Goal: Contribute content

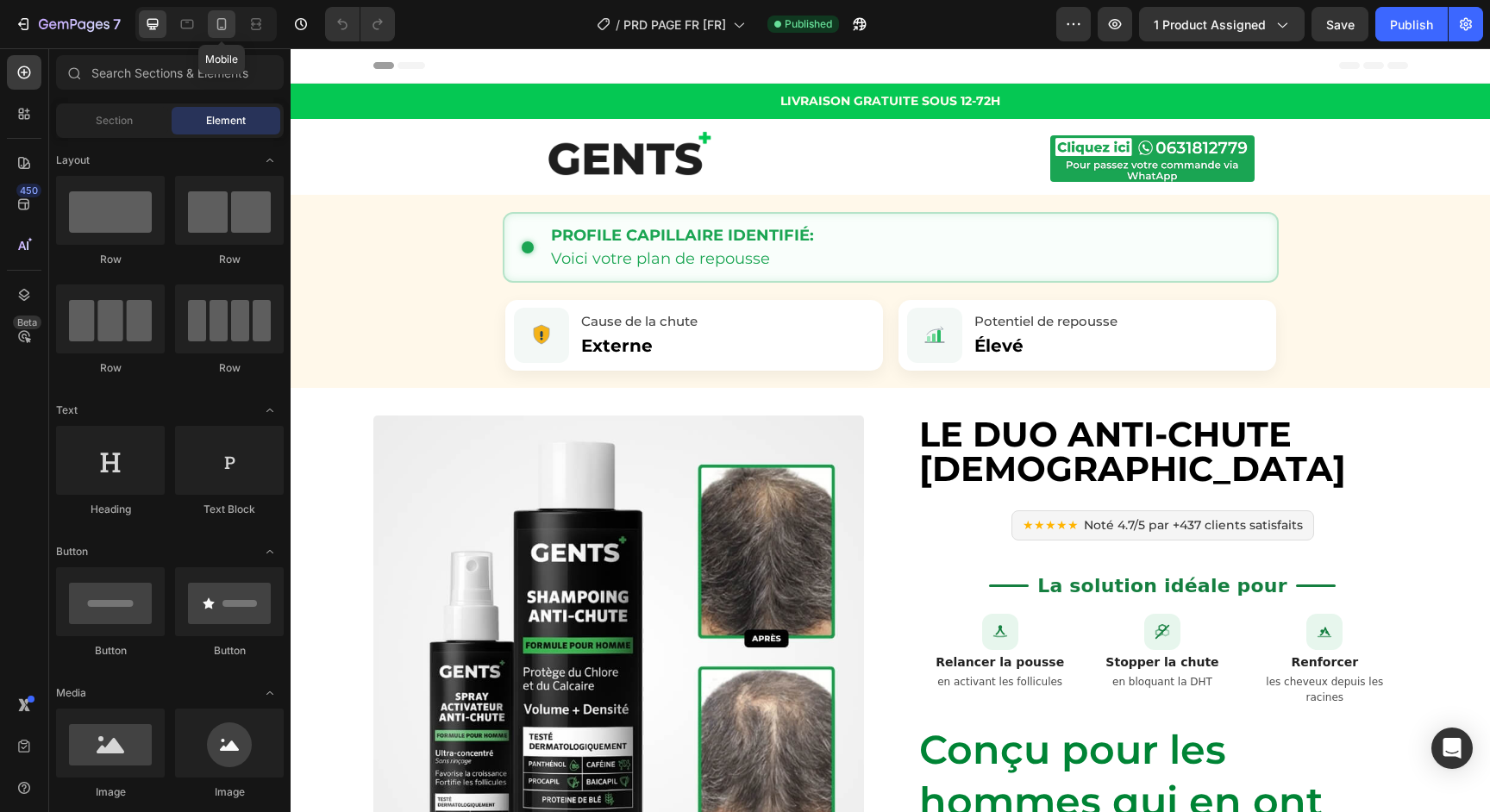
click at [222, 25] on icon at bounding box center [222, 24] width 17 height 17
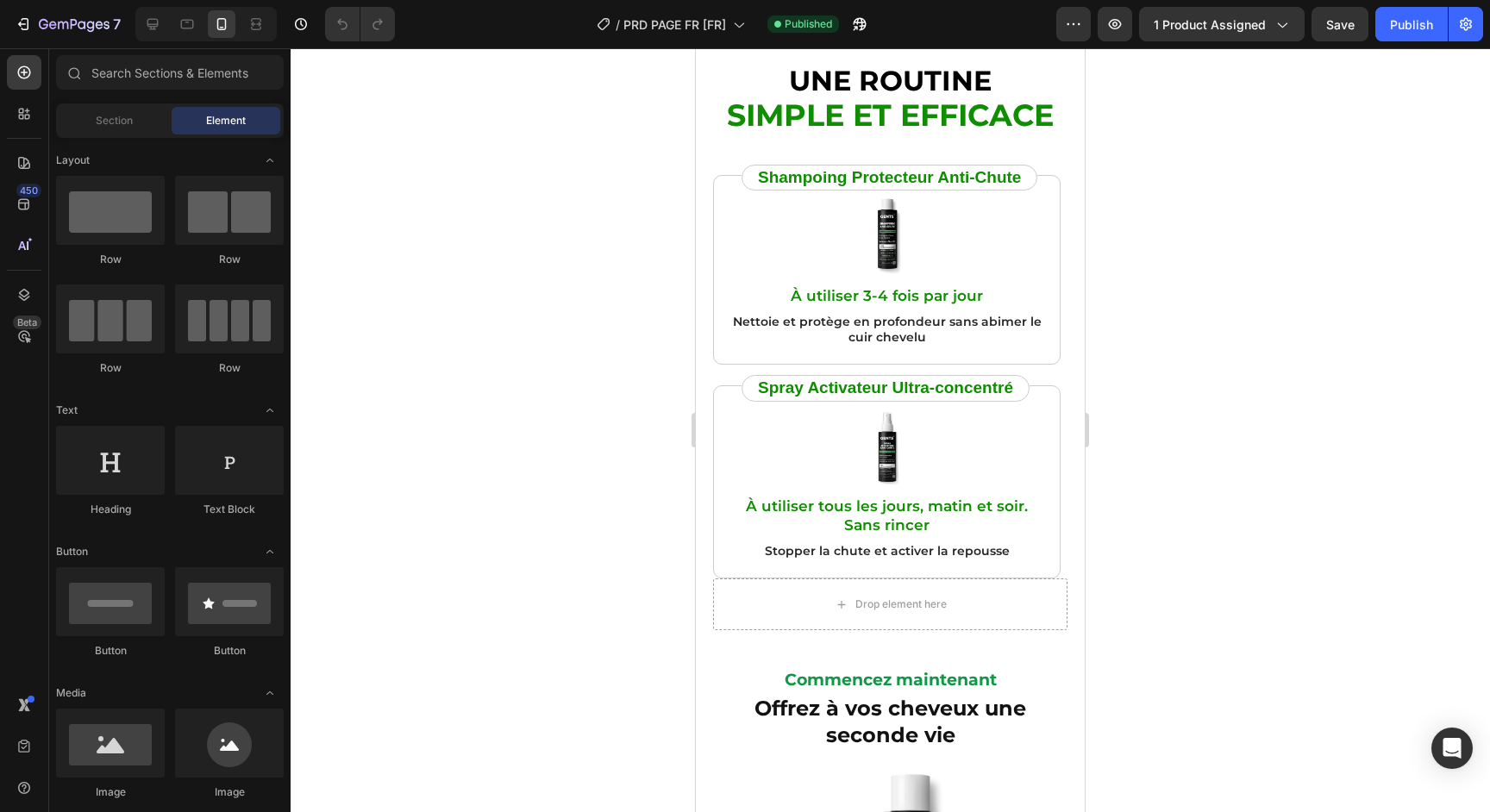
scroll to position [5630, 0]
click at [942, 297] on p "À utiliser 3-4 fois par jour" at bounding box center [887, 296] width 318 height 19
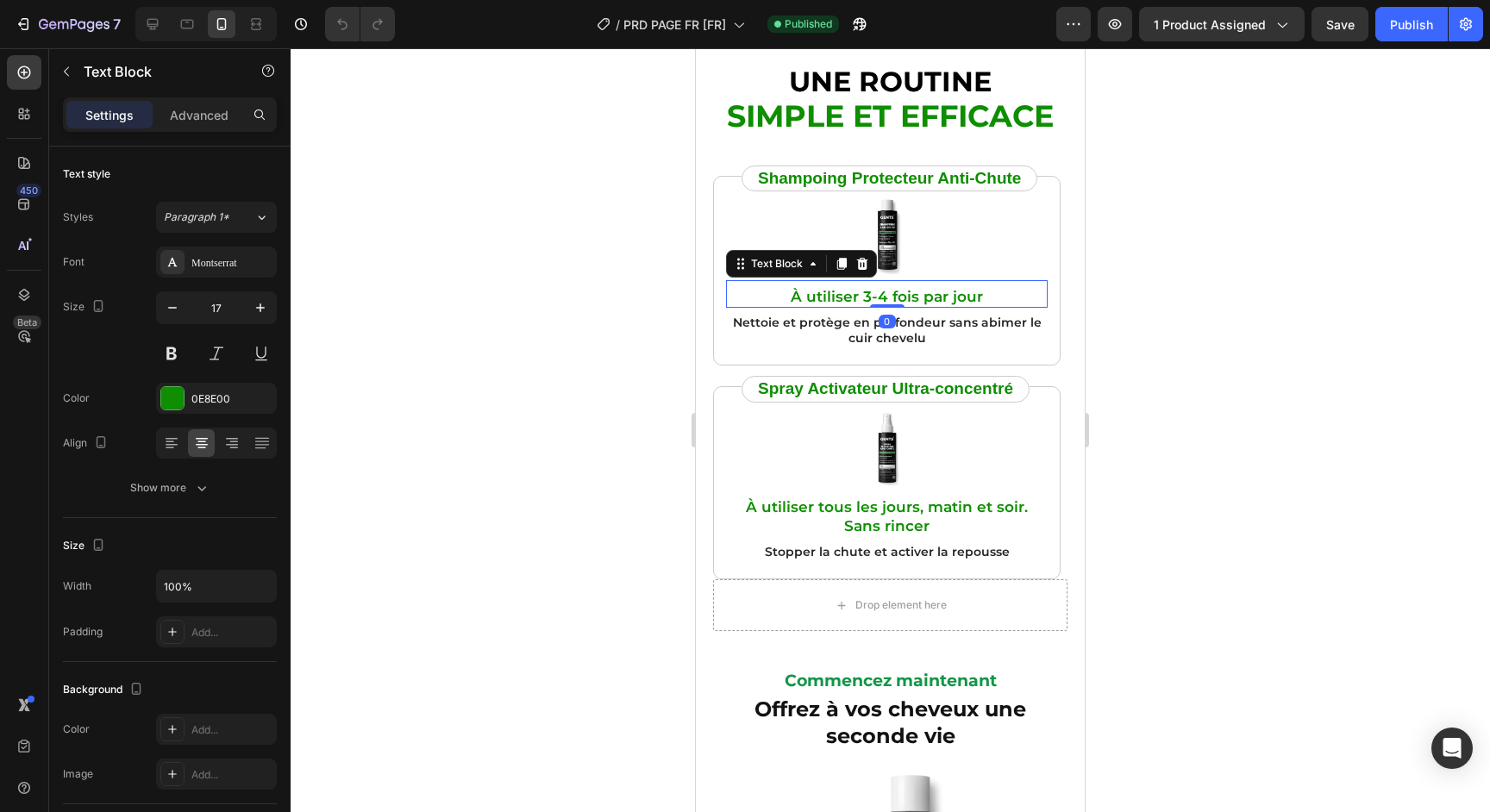
click at [927, 297] on p "À utiliser 3-4 fois par jour" at bounding box center [887, 296] width 318 height 19
drag, startPoint x: 985, startPoint y: 298, endPoint x: 921, endPoint y: 298, distance: 64.0
click at [921, 298] on p "À utiliser 3-4 fois par jour" at bounding box center [887, 296] width 318 height 19
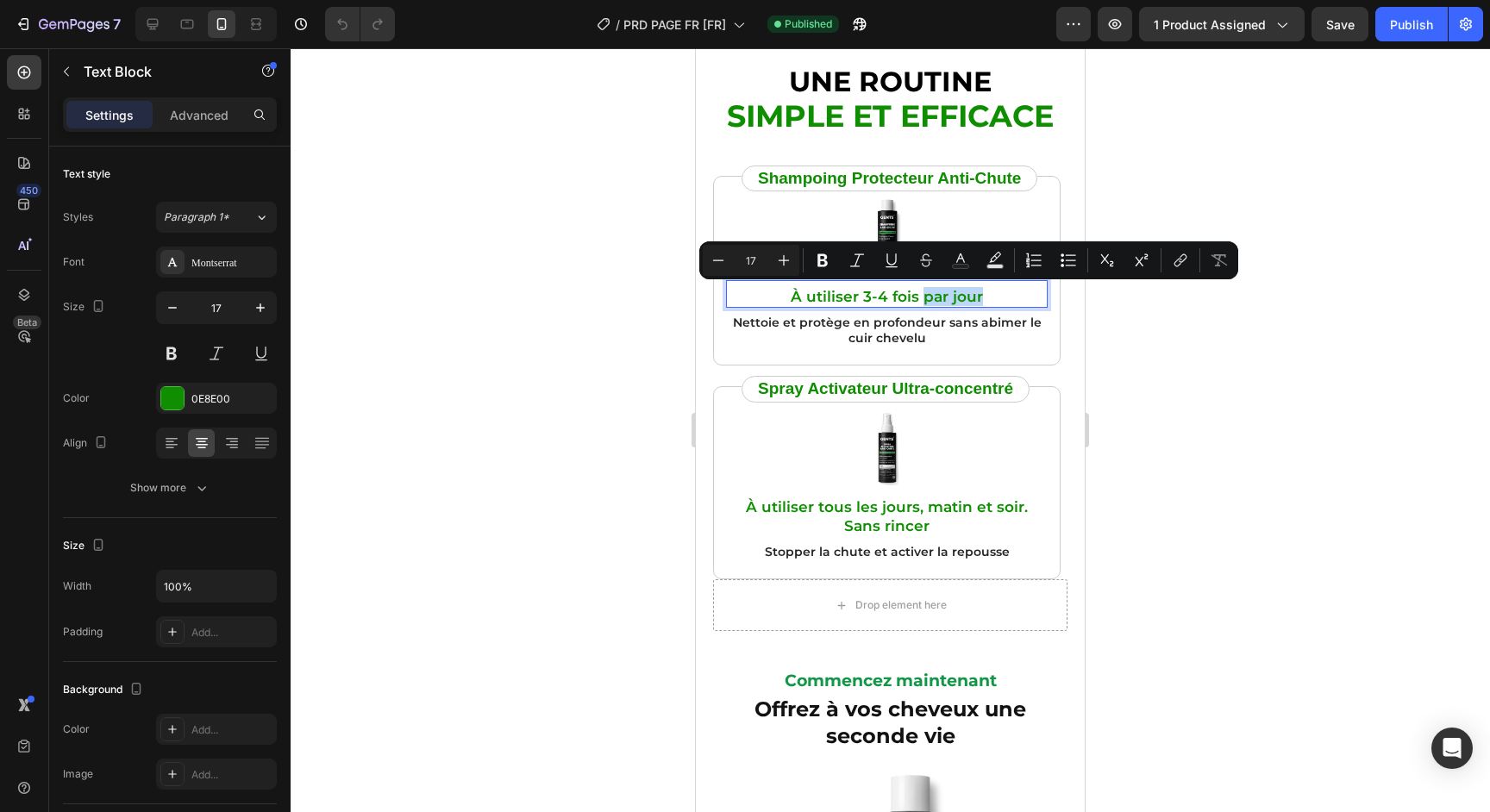
click at [975, 300] on p "À utiliser 3-4 fois par jour" at bounding box center [887, 296] width 318 height 19
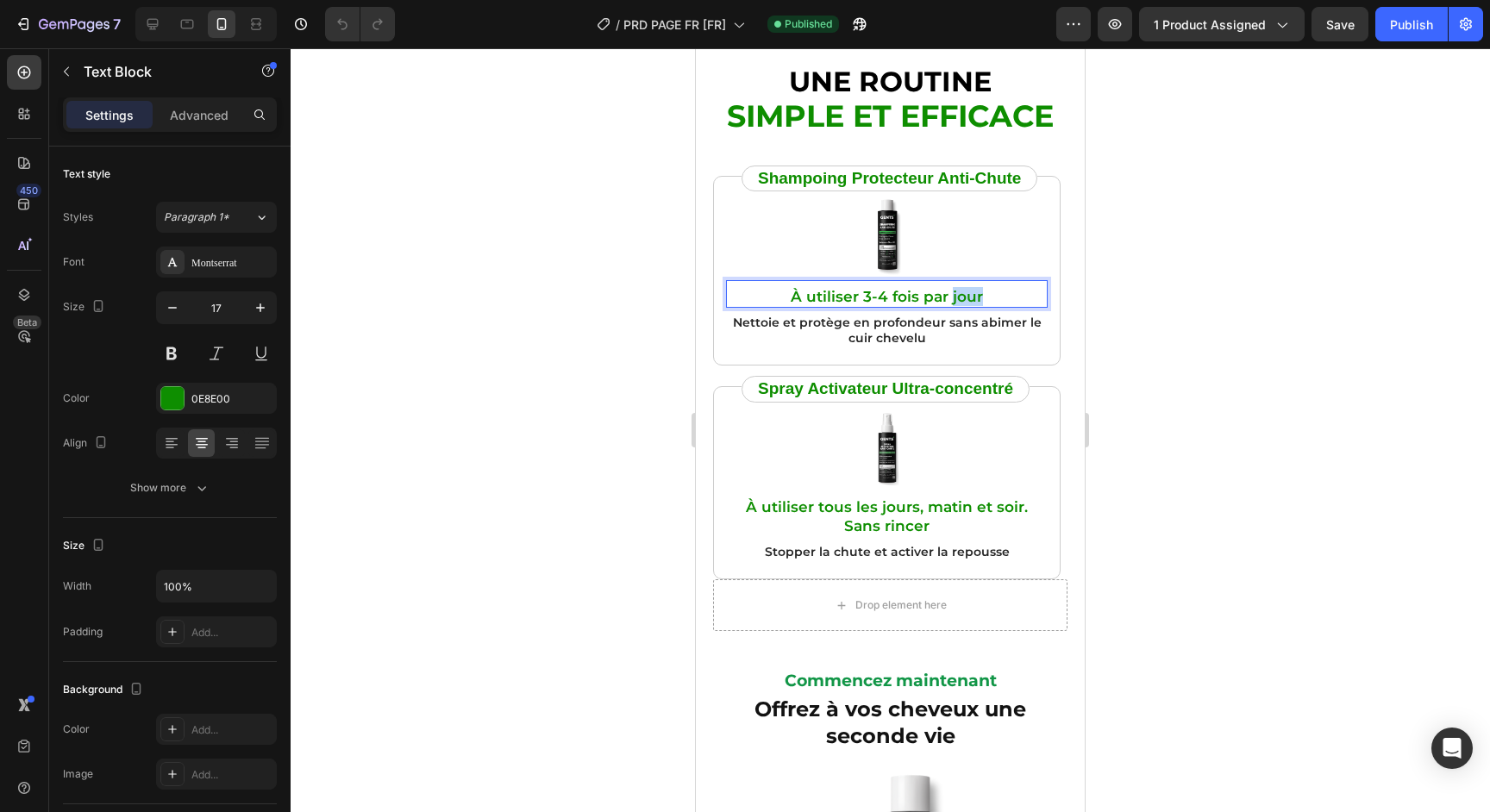
click at [975, 300] on p "À utiliser 3-4 fois par jour" at bounding box center [887, 296] width 318 height 19
click at [1393, 30] on div "Publish" at bounding box center [1412, 24] width 43 height 18
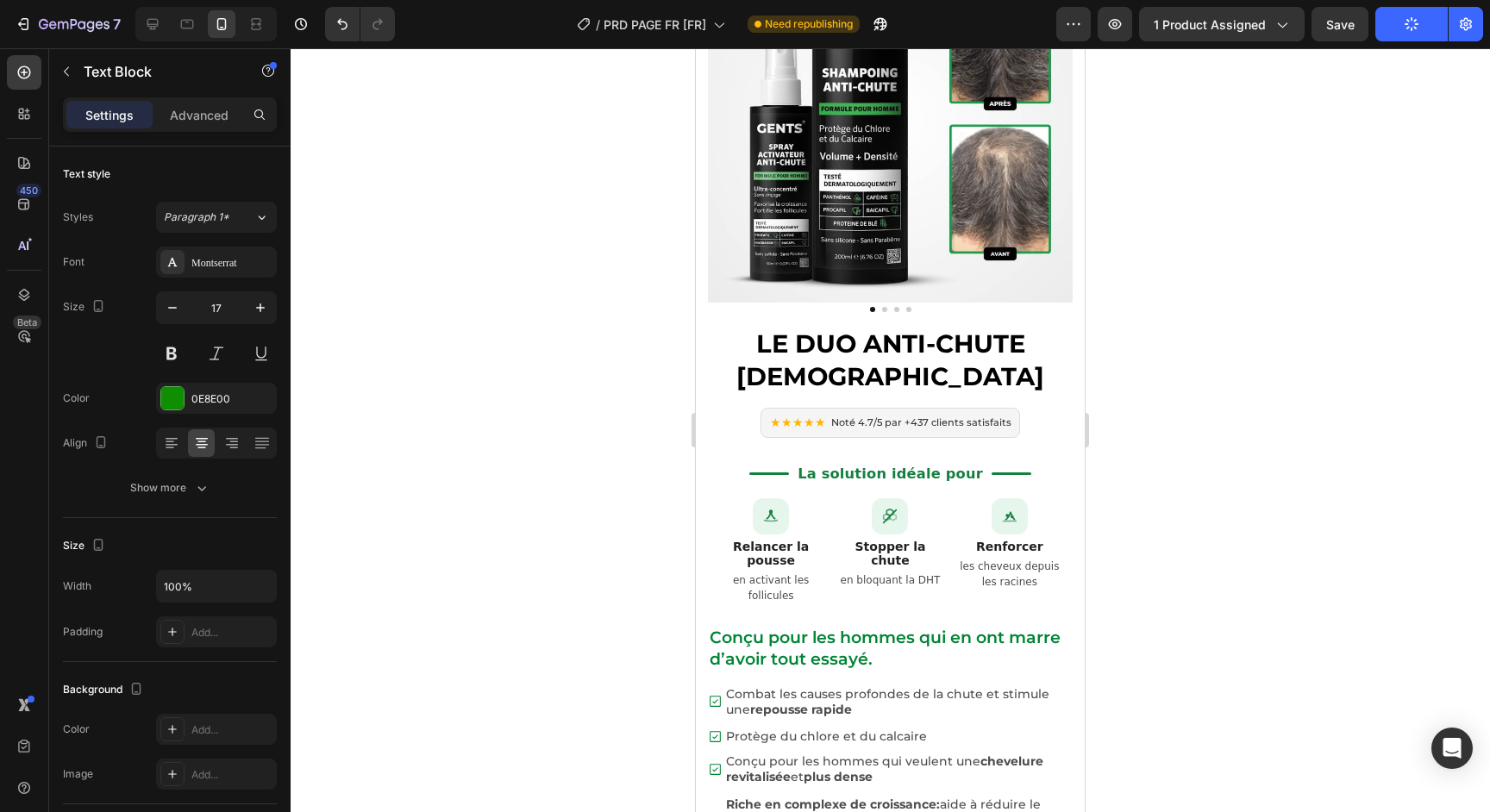
scroll to position [0, 0]
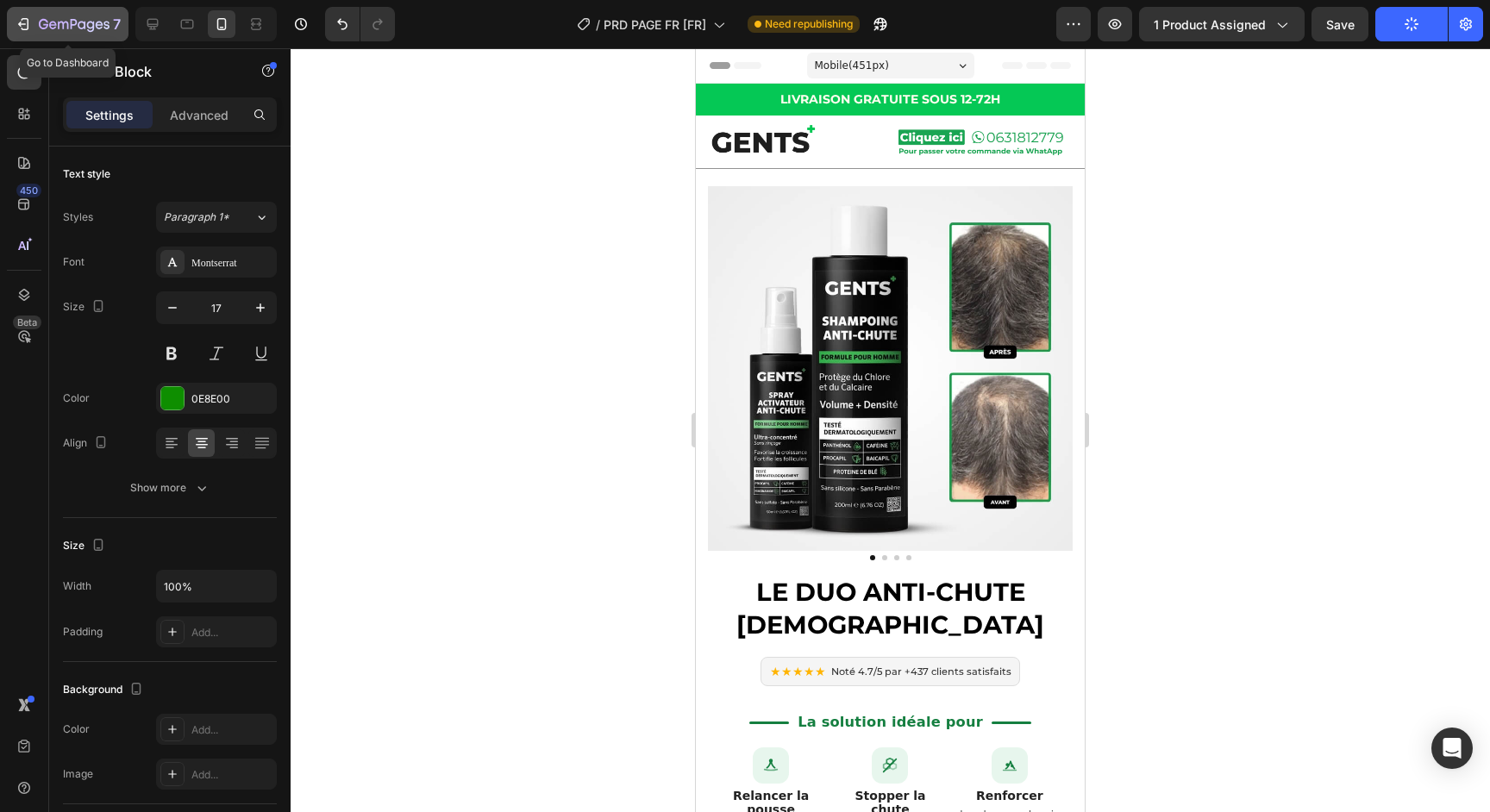
click at [54, 22] on icon "button" at bounding box center [53, 25] width 8 height 8
